Goal: Task Accomplishment & Management: Complete application form

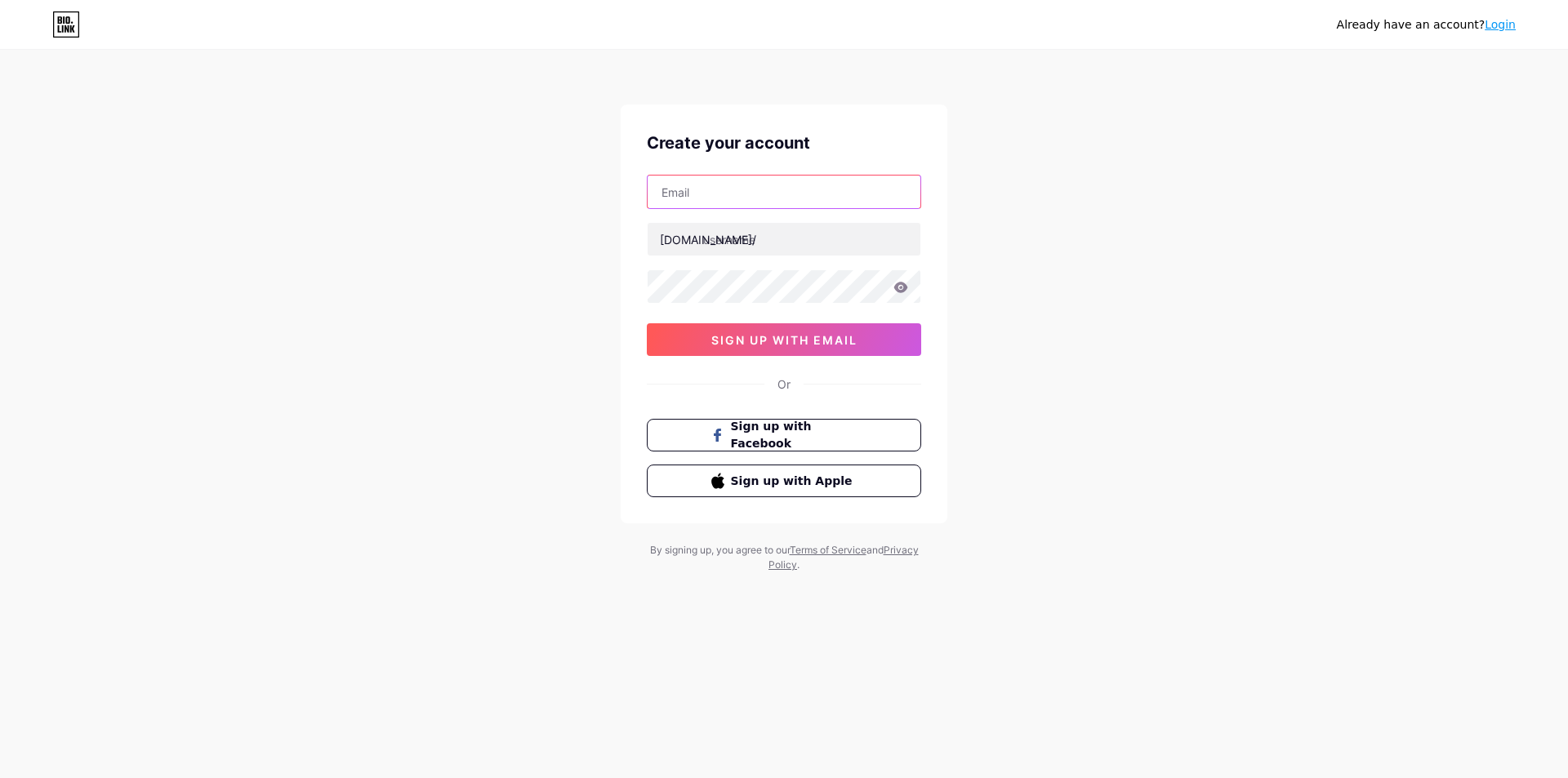
click at [762, 195] on input "text" at bounding box center [784, 192] width 273 height 33
type input "[EMAIL_ADDRESS][DOMAIN_NAME]"
click at [792, 244] on input "text" at bounding box center [784, 239] width 273 height 33
click at [796, 341] on span "sign up with email" at bounding box center [784, 340] width 146 height 13
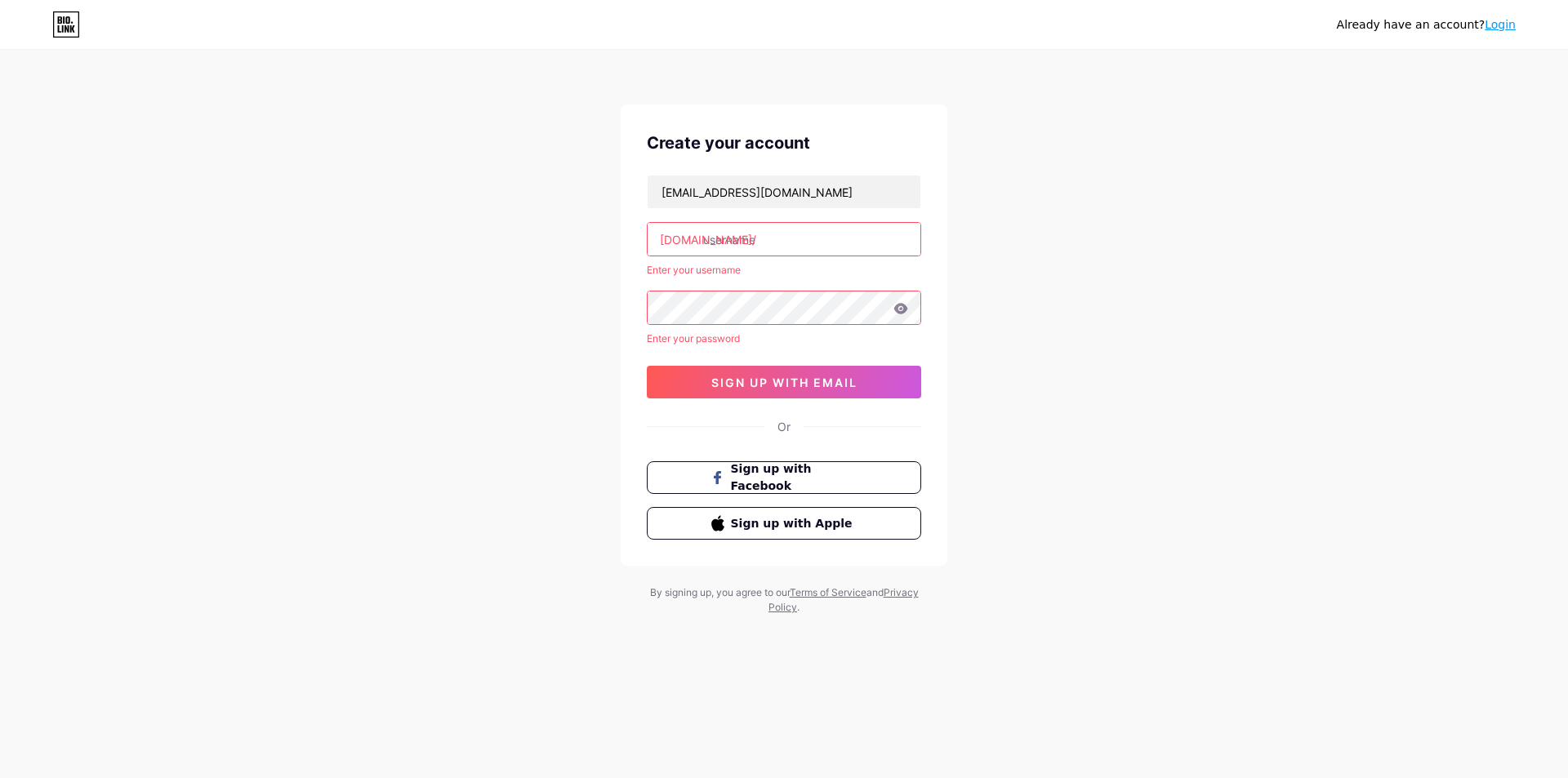
click at [1510, 25] on link "Login" at bounding box center [1500, 25] width 31 height 13
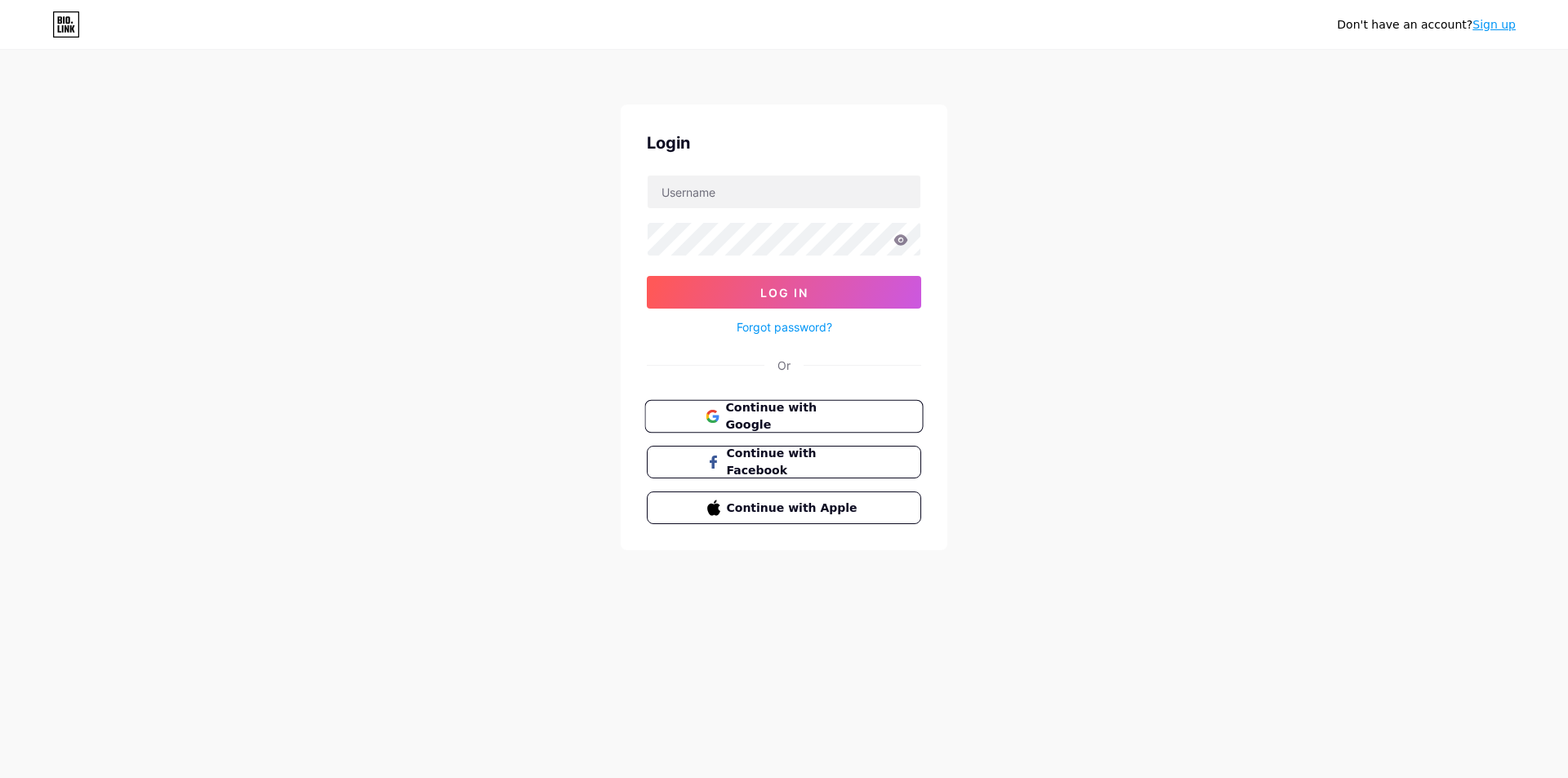
click at [813, 416] on span "Continue with Google" at bounding box center [794, 417] width 136 height 36
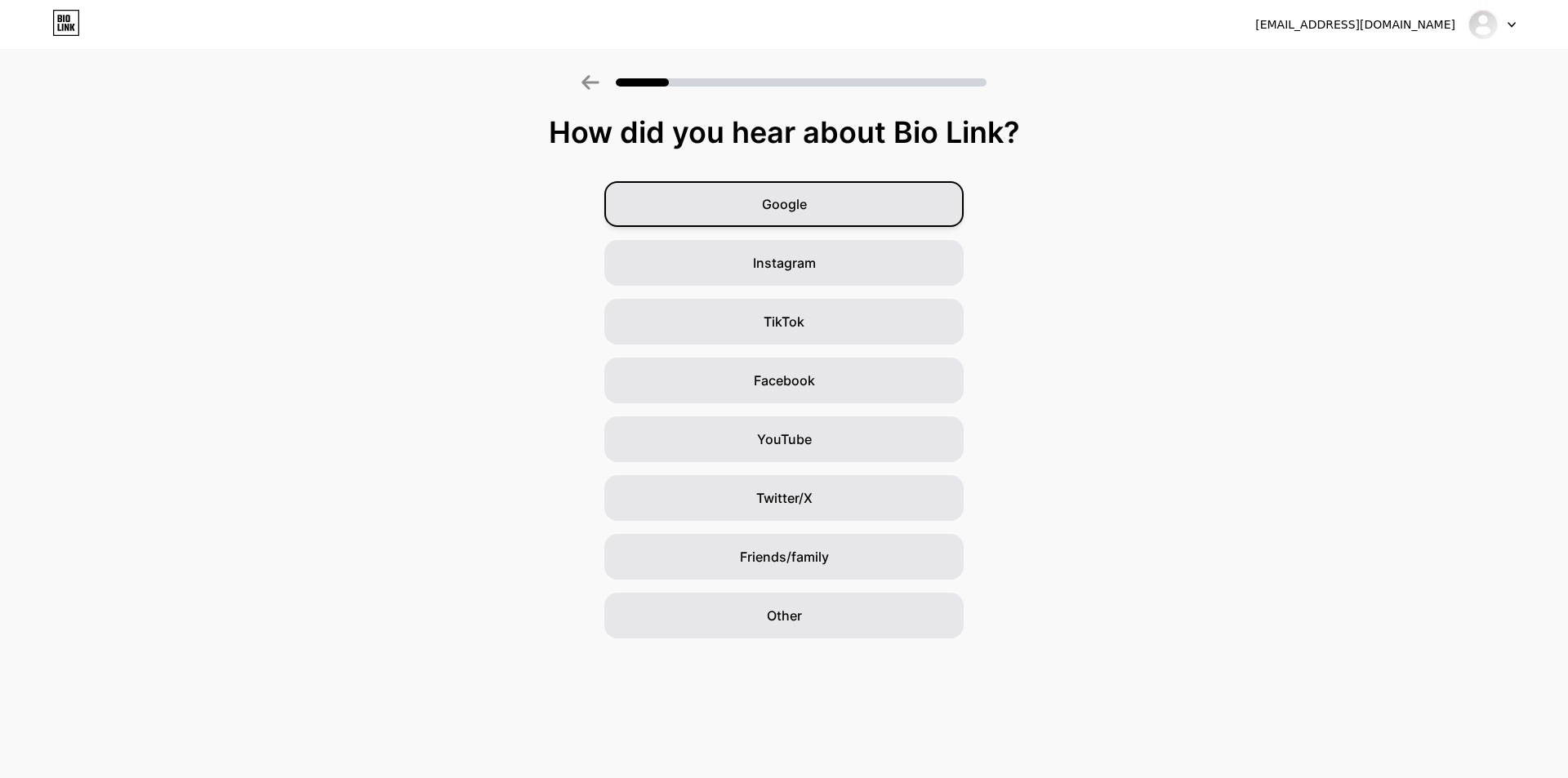
click at [797, 213] on span "Google" at bounding box center [784, 204] width 45 height 19
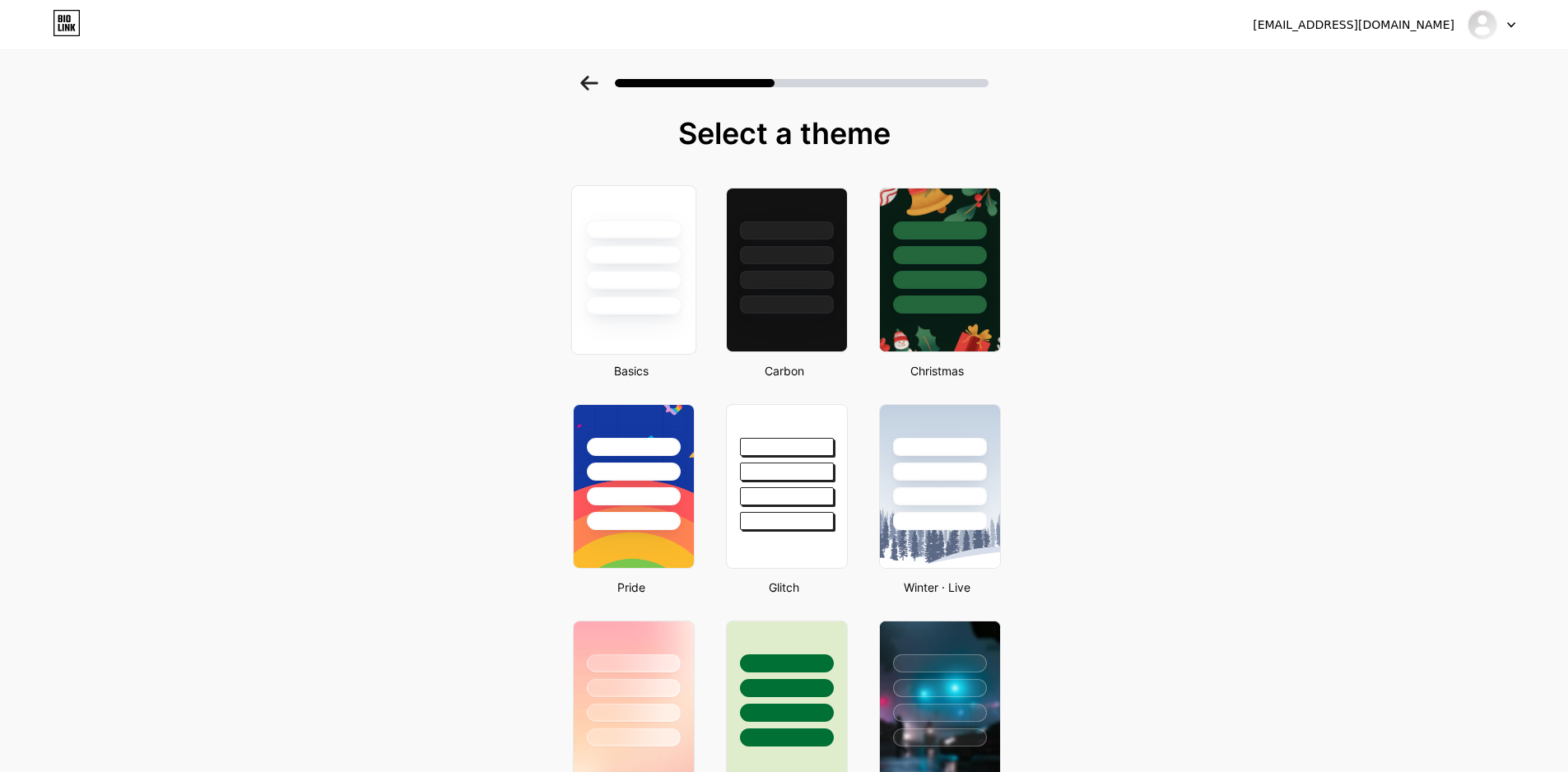
click at [660, 293] on div at bounding box center [632, 250] width 123 height 129
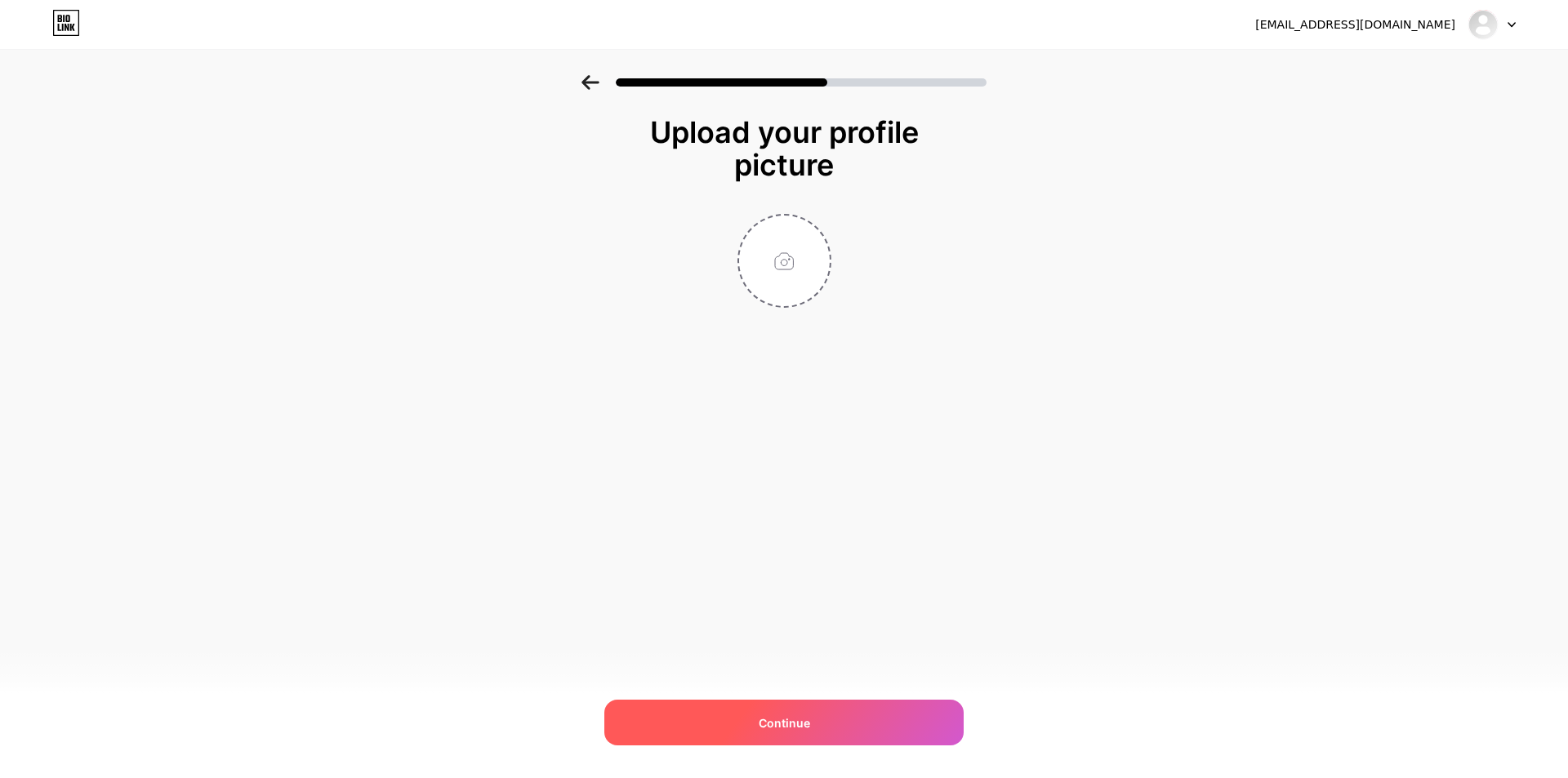
click at [867, 726] on div "Continue" at bounding box center [784, 722] width 359 height 46
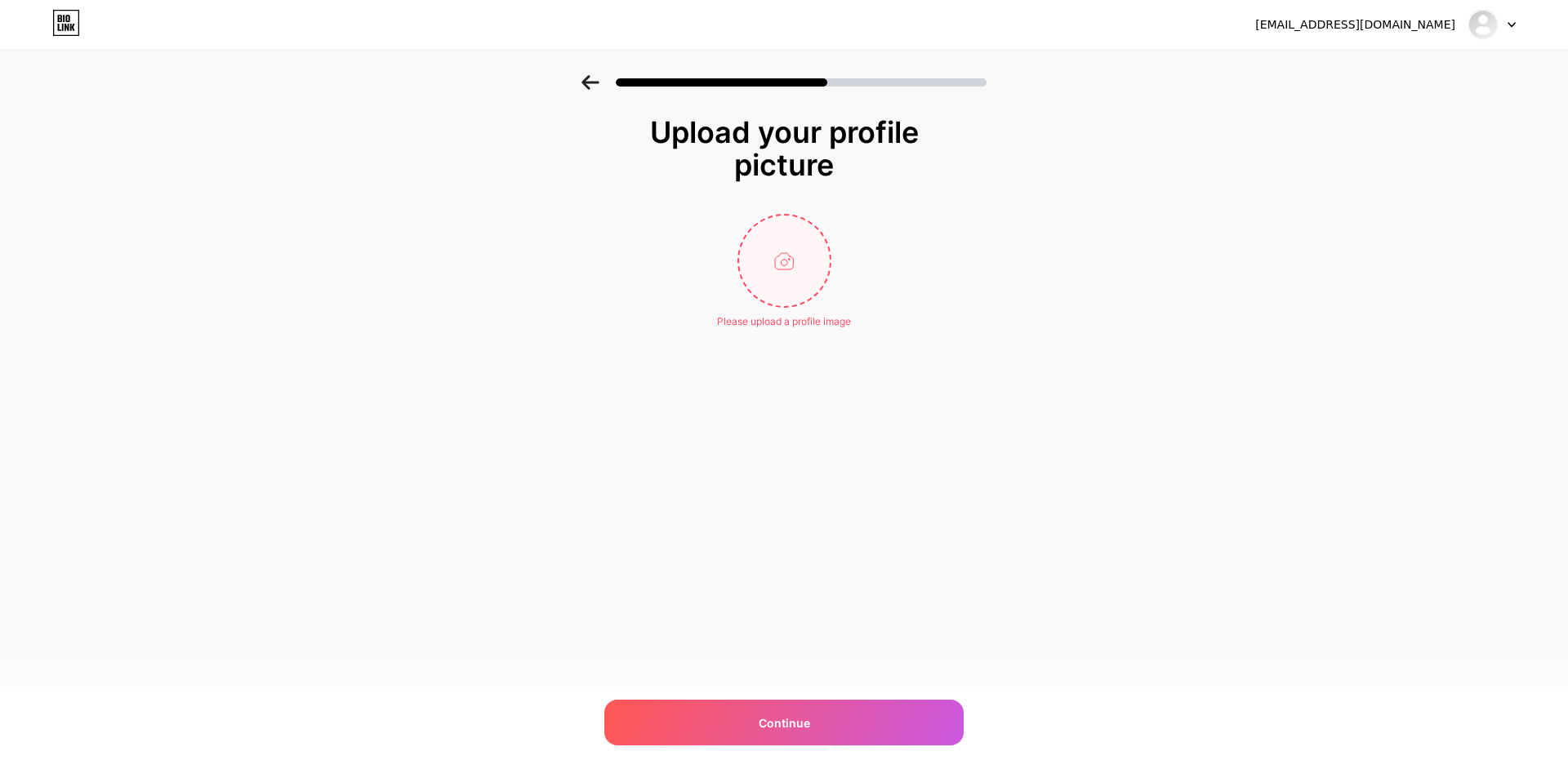
click at [794, 275] on input "file" at bounding box center [784, 260] width 90 height 90
type input "C:\fakepath\Untitled-2.jpg"
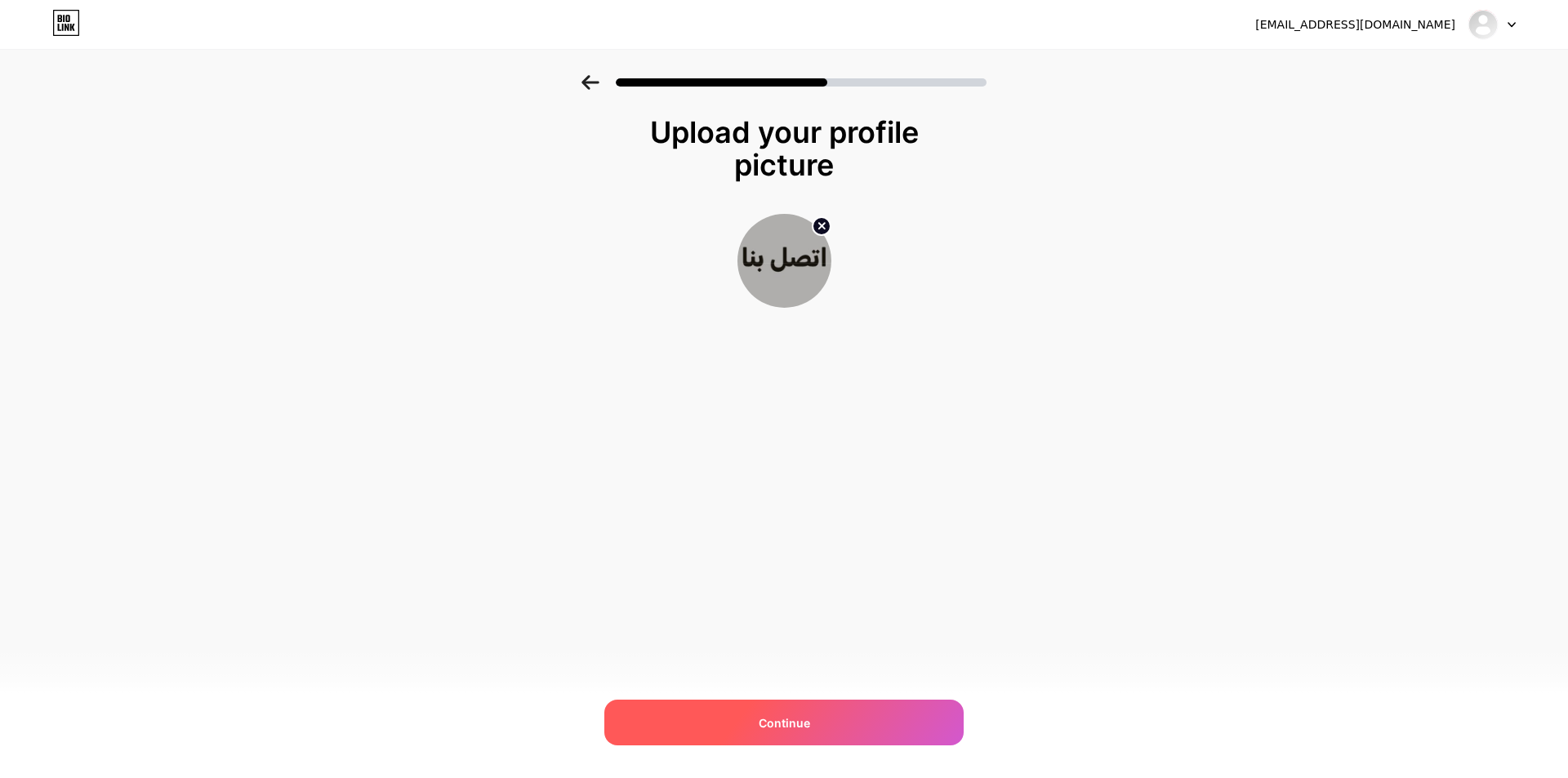
click at [800, 734] on div "Continue" at bounding box center [784, 722] width 359 height 46
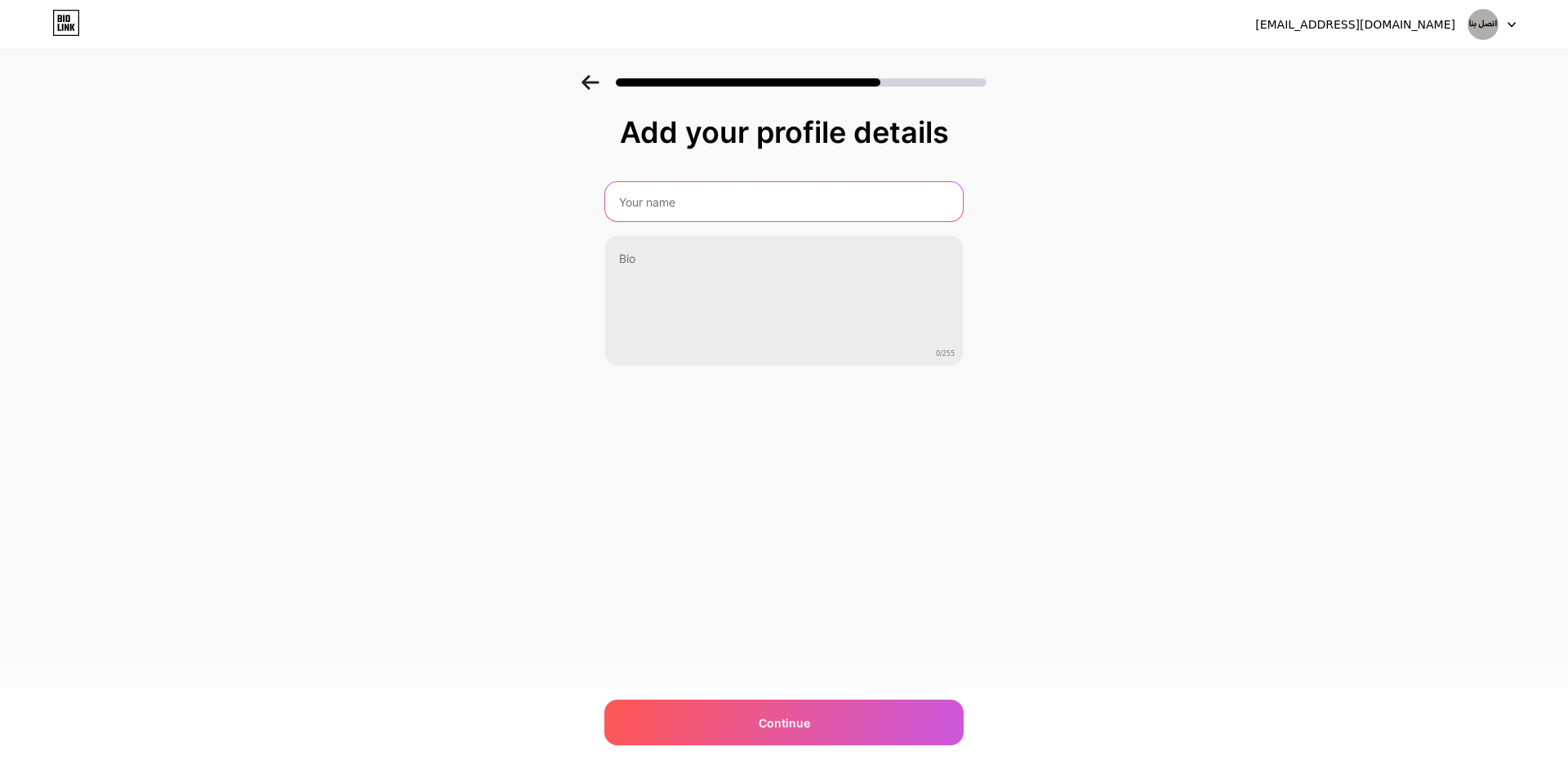
click at [719, 216] on input "text" at bounding box center [784, 201] width 357 height 39
type input "al haraz"
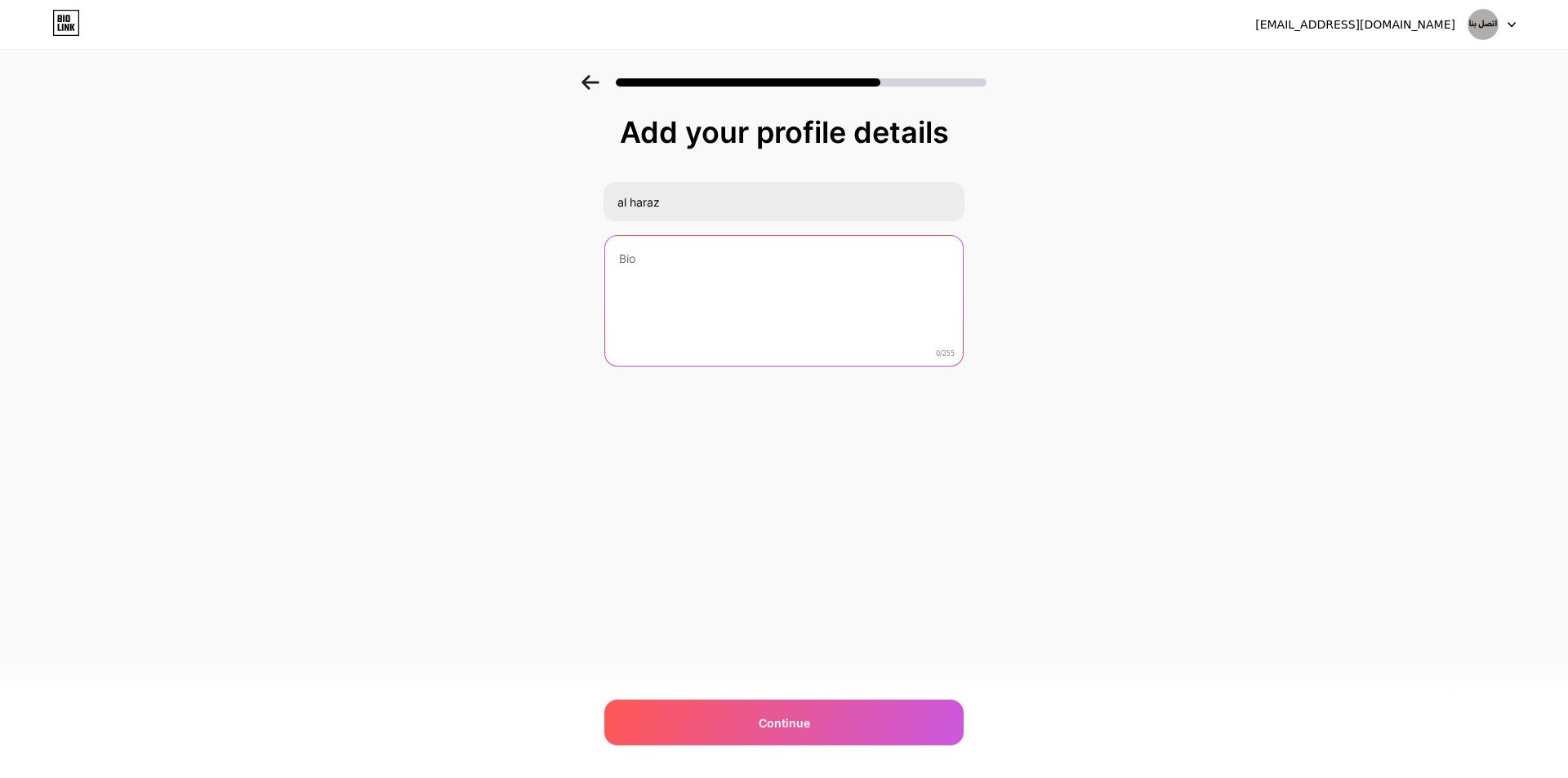
click at [714, 257] on textarea at bounding box center [784, 302] width 357 height 132
click at [734, 316] on textarea at bounding box center [784, 302] width 357 height 132
paste textarea "الحرّاج الدمام هو منصة إلكترونية رائدة في المملكة العربية السعودية، متخصصة في ش…"
type textarea "الحرّاج الدمام هو منصة إلكترونية رائدة في المملكة العربية السعودية، متخصصة في ش…"
click at [744, 293] on textarea at bounding box center [784, 302] width 357 height 132
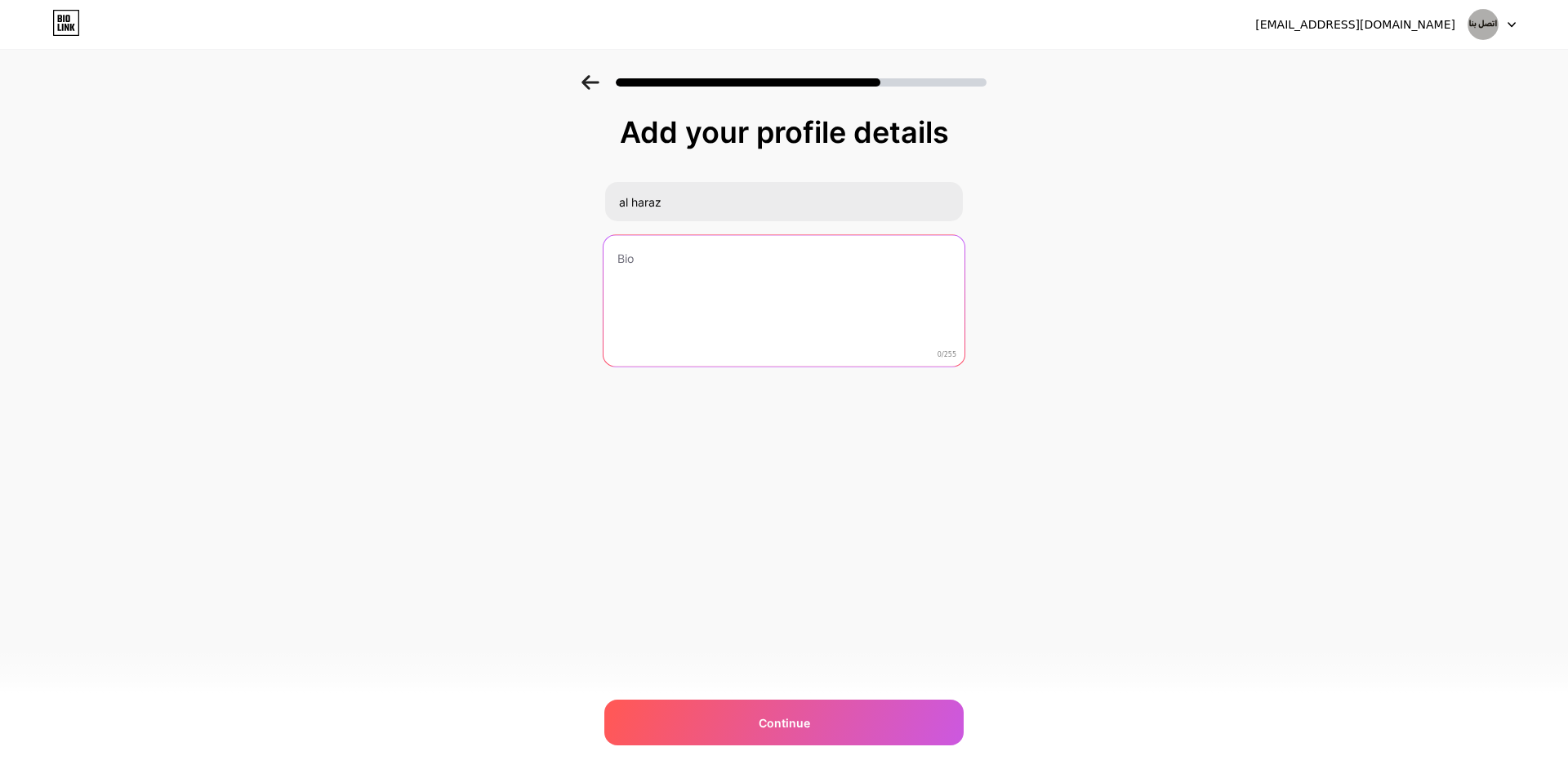
paste textarea "مرحباً، أنا منان! أساعد سكان الدمام في شراء وبيع الأثاث المستعمل. نحن متخصصون ف…"
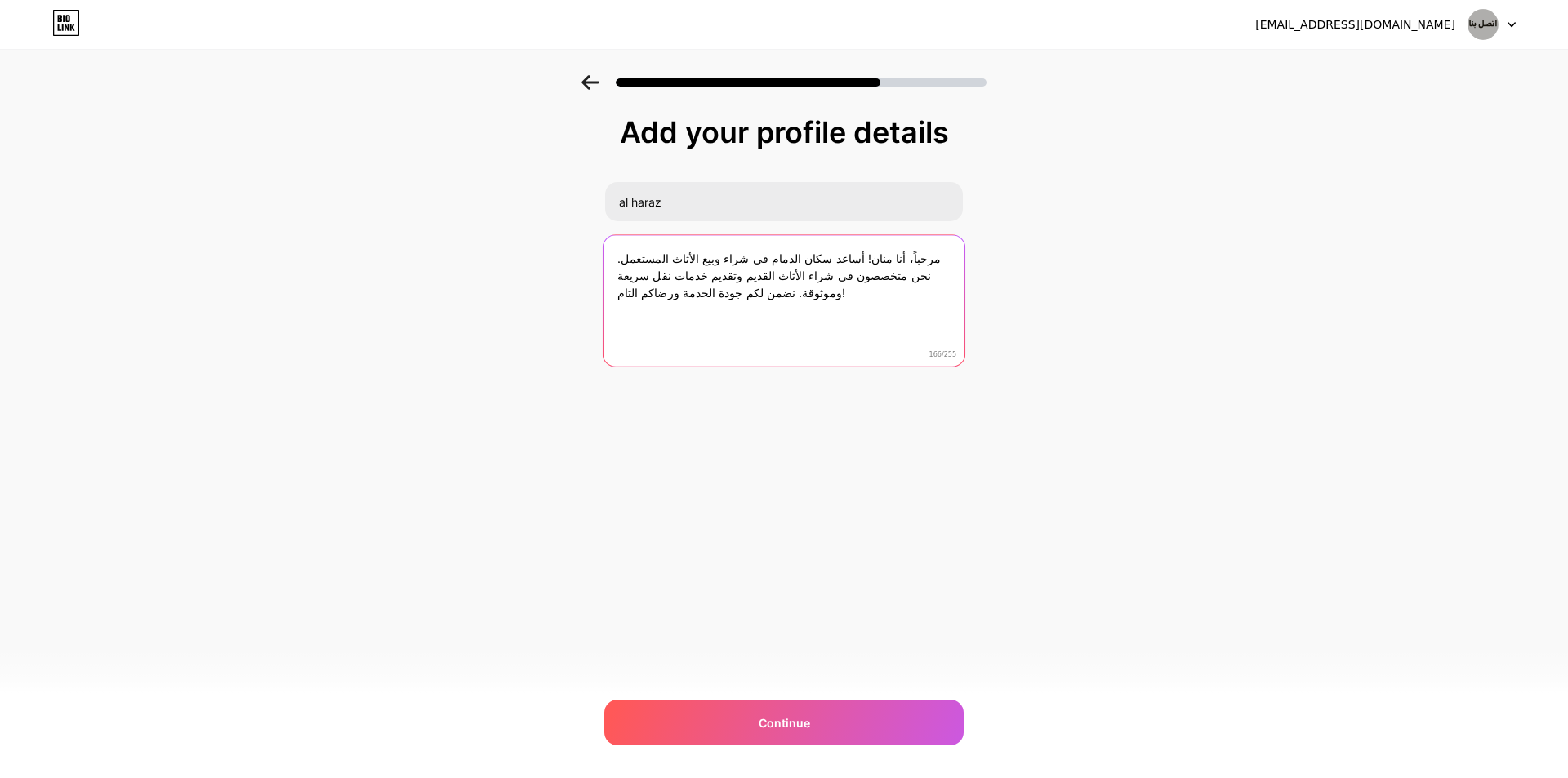
click at [737, 336] on textarea "مرحباً، أنا منان! أساعد سكان الدمام في شراء وبيع الأثاث المستعمل. نحن متخصصون ف…" at bounding box center [784, 302] width 361 height 134
click at [716, 326] on textarea "مرحباً، أنا منان! أساعد سكان الدمام في شراء وبيع الأثاث المستعمل. نحن متخصصون ف…" at bounding box center [784, 302] width 357 height 132
paste textarea "https://alharajdammam.com"
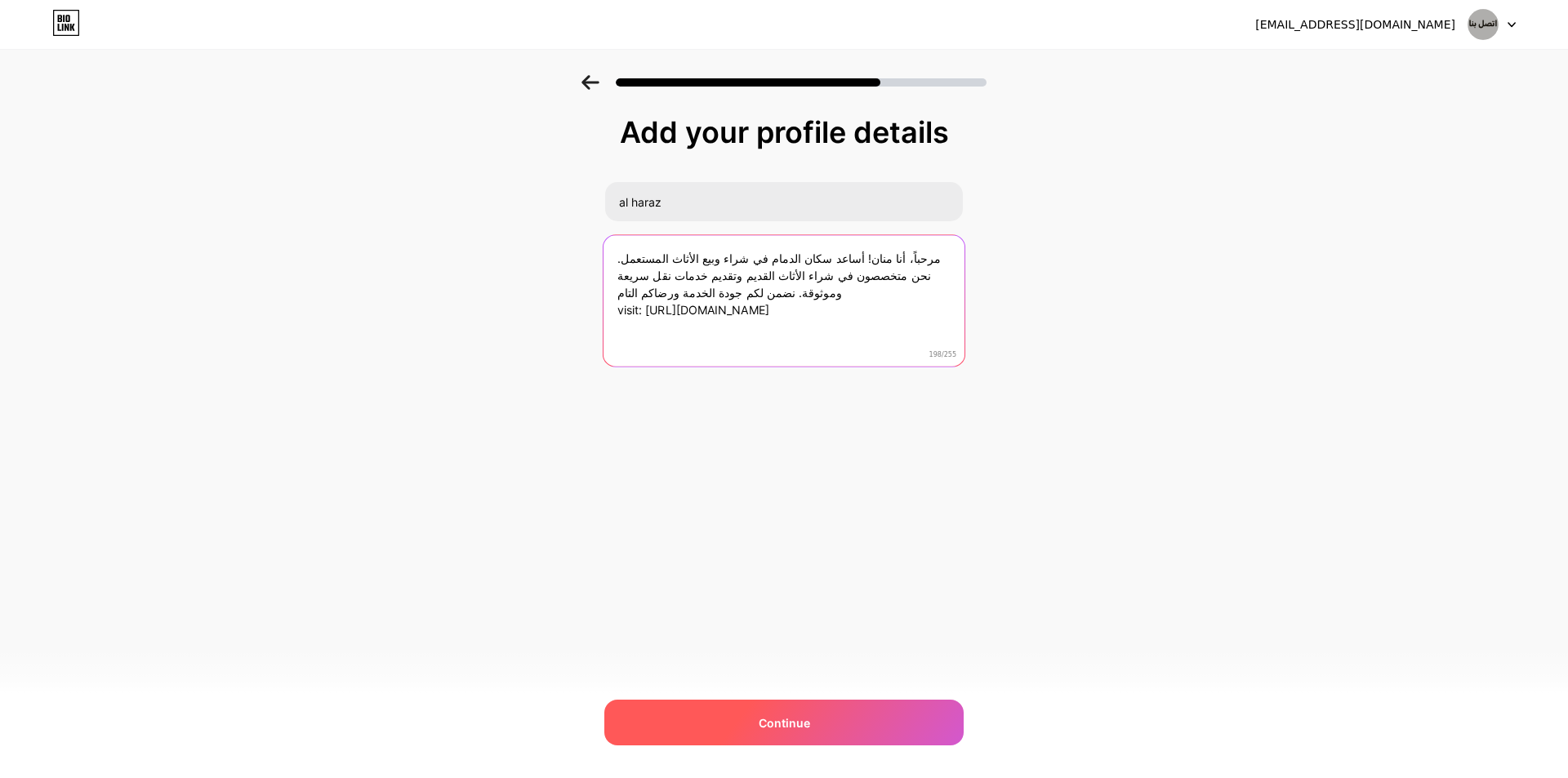
type textarea "مرحباً، أنا منان! أساعد سكان الدمام في شراء وبيع الأثاث المستعمل. نحن متخصصون ف…"
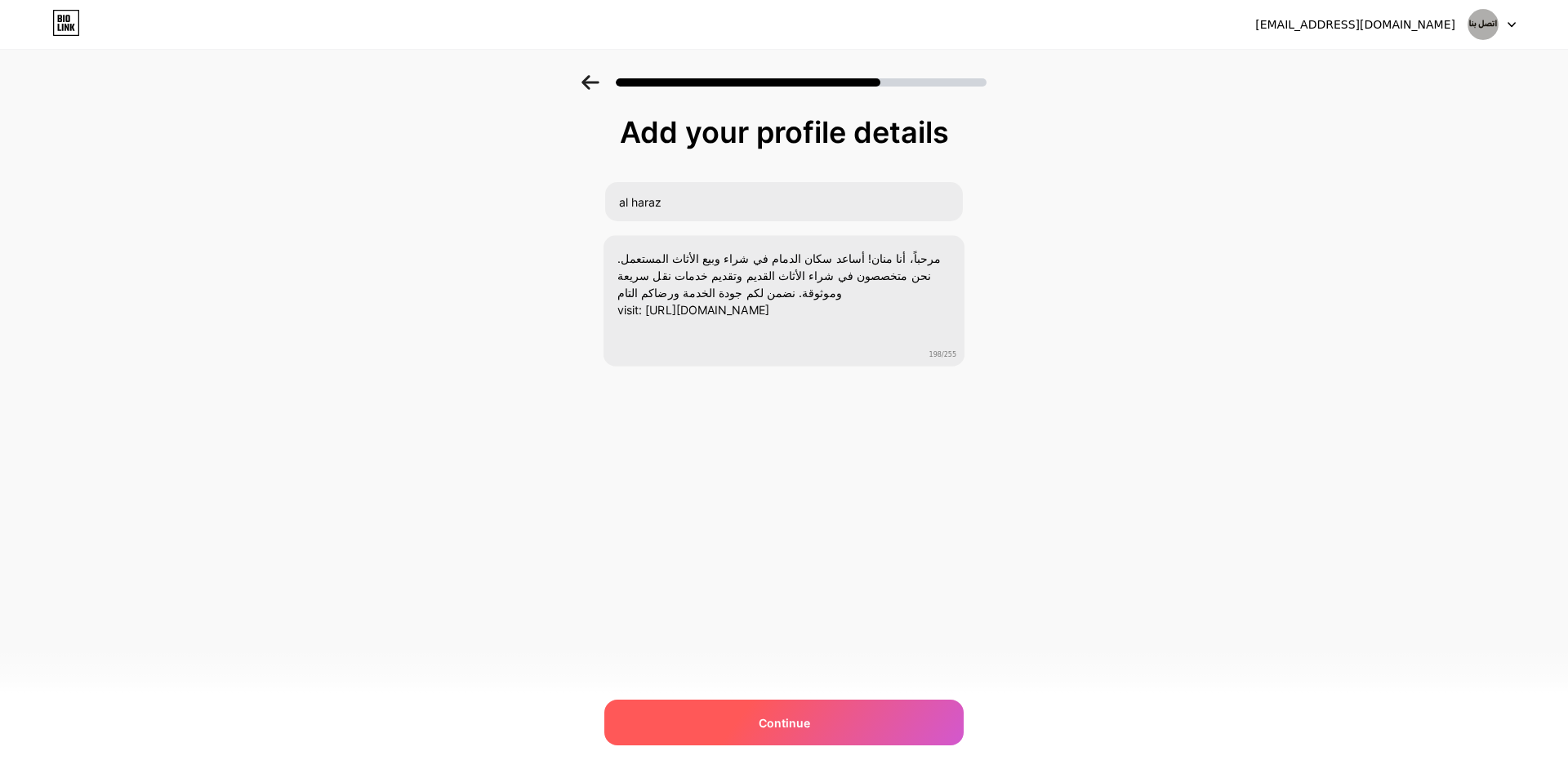
click at [831, 700] on div "Continue" at bounding box center [784, 722] width 359 height 46
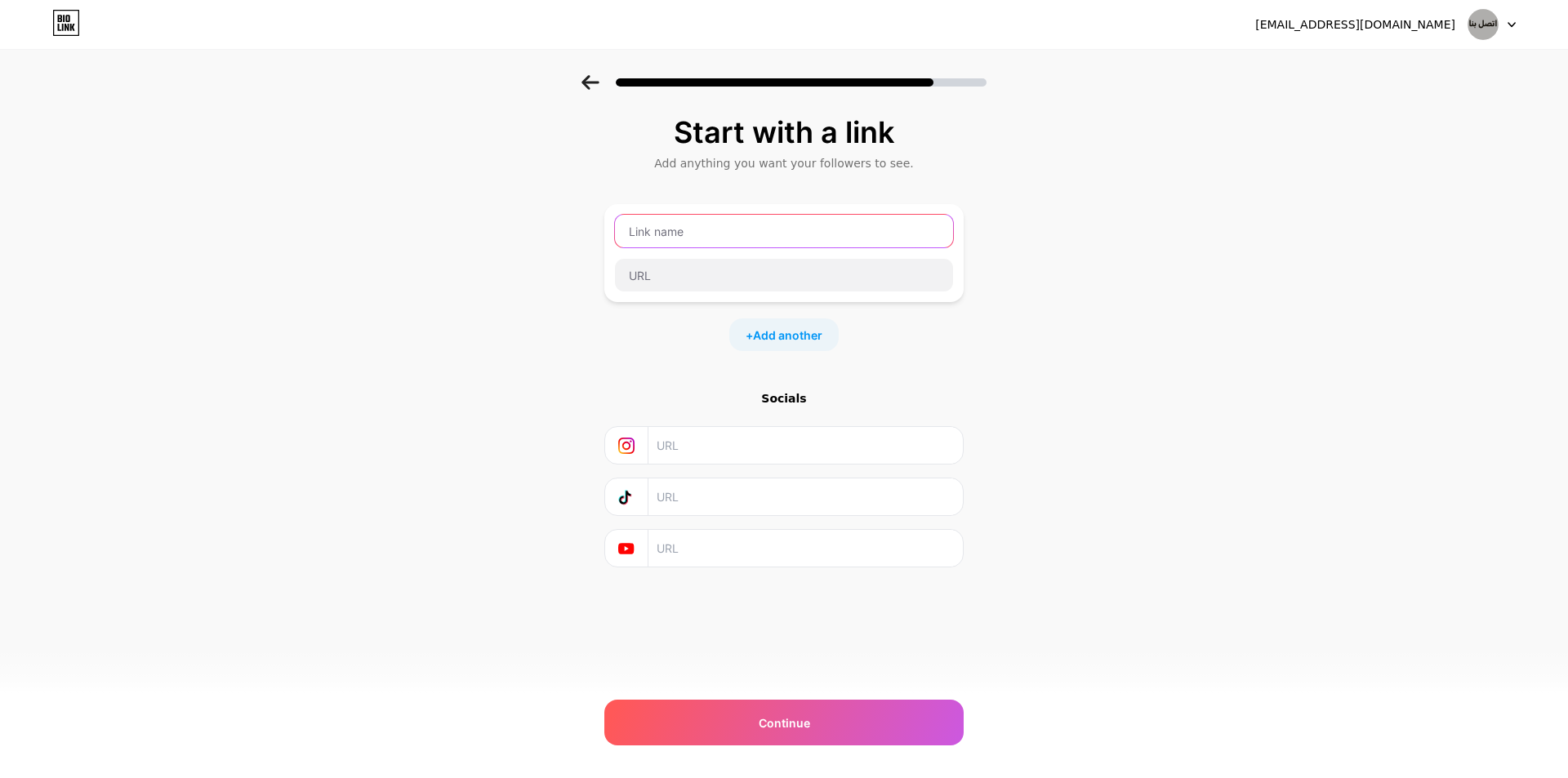
click at [802, 238] on input "text" at bounding box center [784, 231] width 338 height 33
type input "homepage"
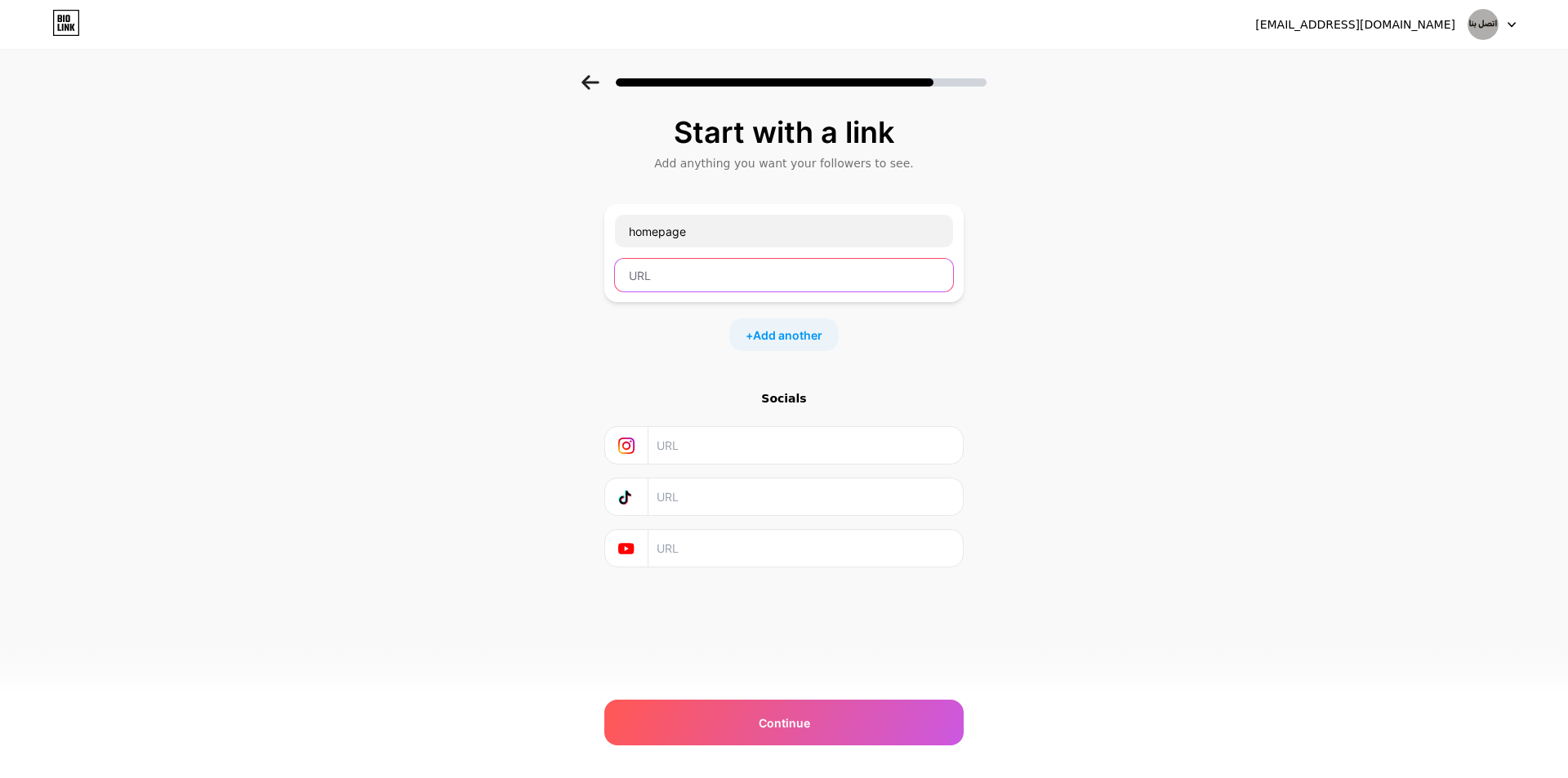
click at [690, 282] on input "text" at bounding box center [784, 275] width 338 height 33
click at [774, 275] on input "text" at bounding box center [784, 275] width 338 height 33
paste input "https://alharajdammam.com"
type input "https://alharajdammam.com"
click at [770, 345] on div "+ Add another" at bounding box center [784, 334] width 110 height 33
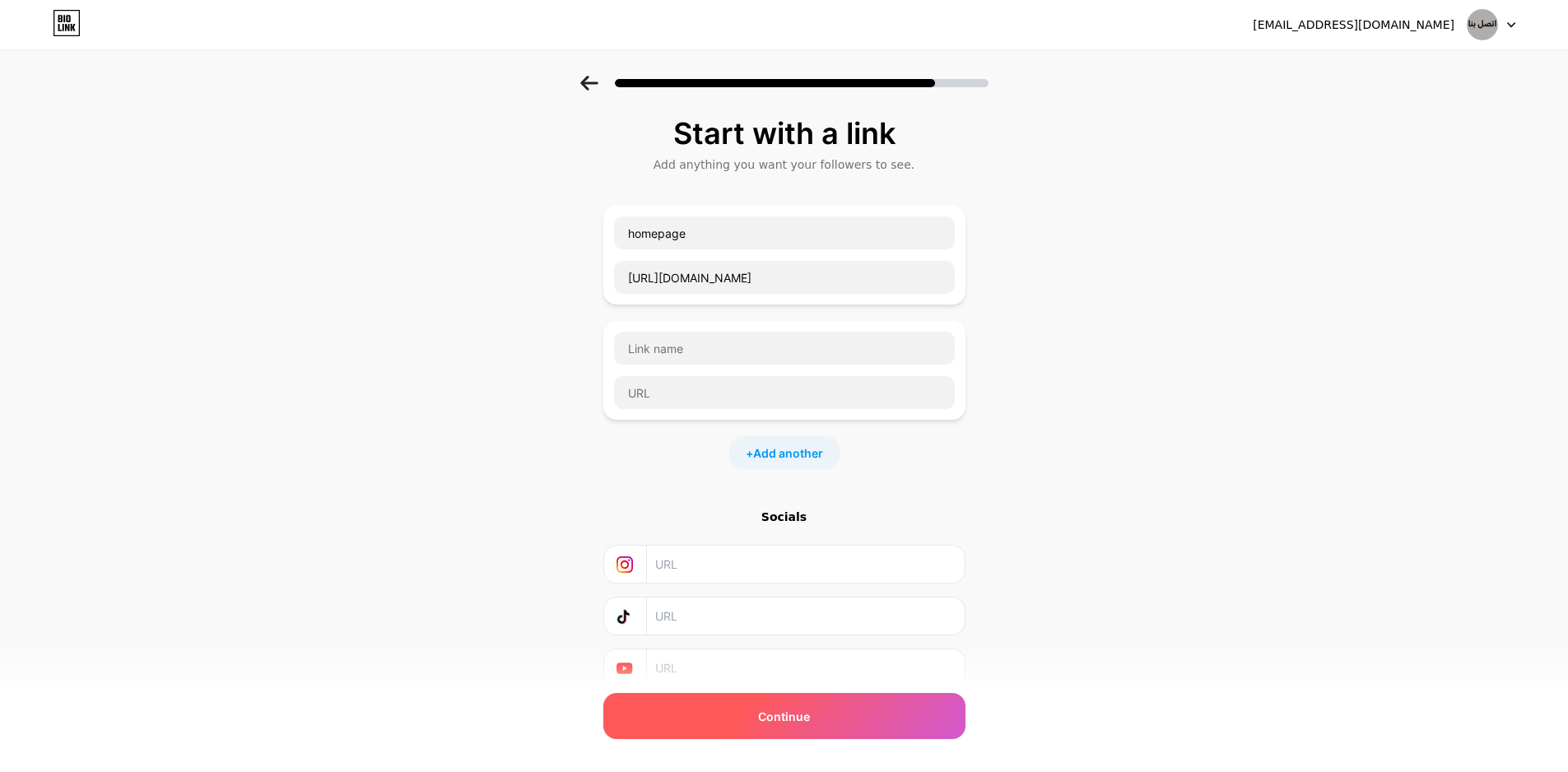
click at [768, 709] on span "Continue" at bounding box center [784, 717] width 52 height 17
click at [795, 722] on span "Continue" at bounding box center [784, 717] width 52 height 17
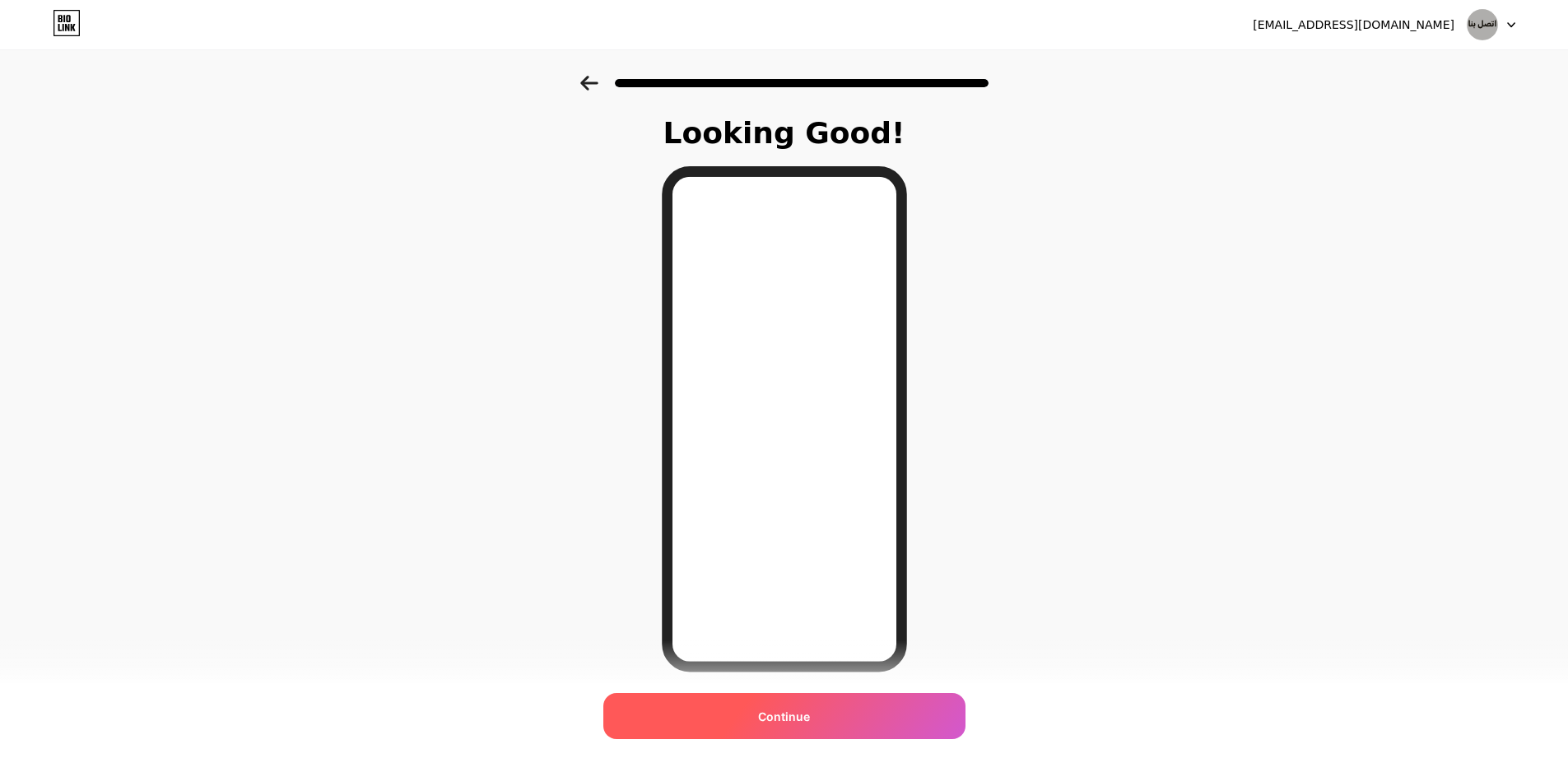
click at [862, 715] on div "Continue" at bounding box center [784, 716] width 362 height 46
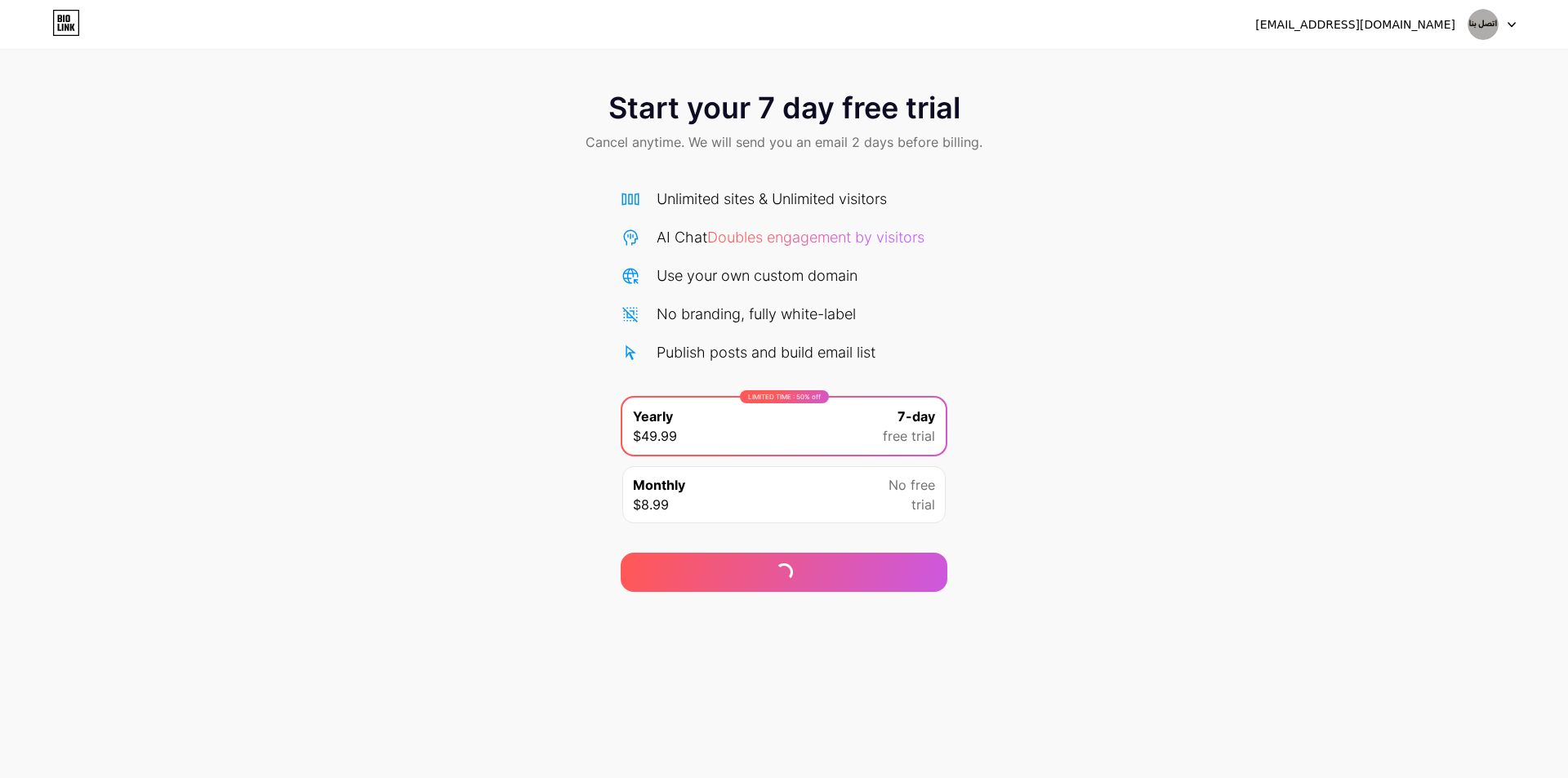
click at [1473, 32] on img at bounding box center [1482, 24] width 31 height 31
click at [1510, 24] on icon at bounding box center [1511, 25] width 7 height 4
click at [1393, 24] on div "[EMAIL_ADDRESS][DOMAIN_NAME]" at bounding box center [1355, 25] width 200 height 17
click at [825, 585] on div at bounding box center [784, 571] width 327 height 39
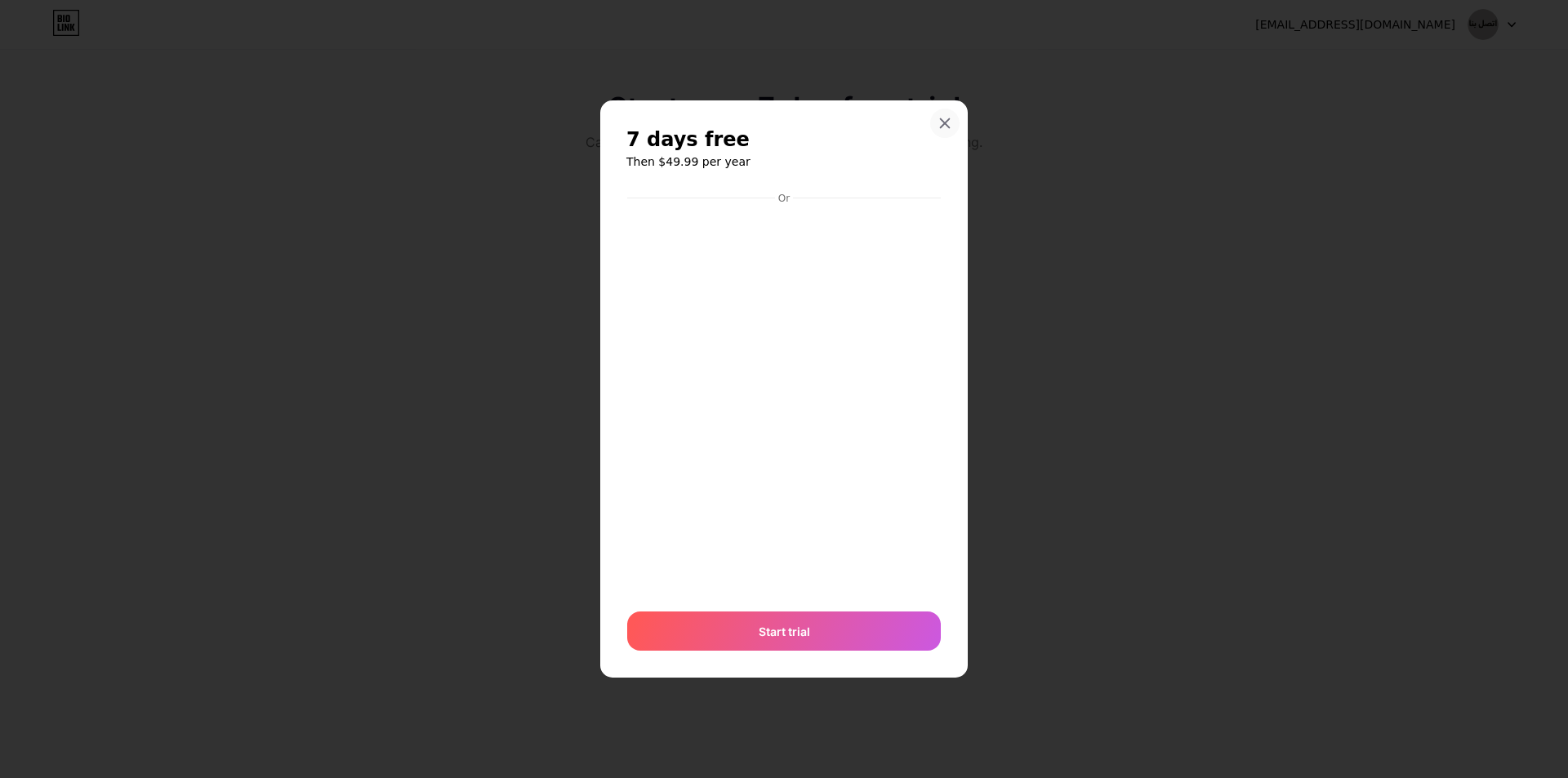
click at [936, 132] on div at bounding box center [944, 123] width 30 height 30
